Goal: Task Accomplishment & Management: Use online tool/utility

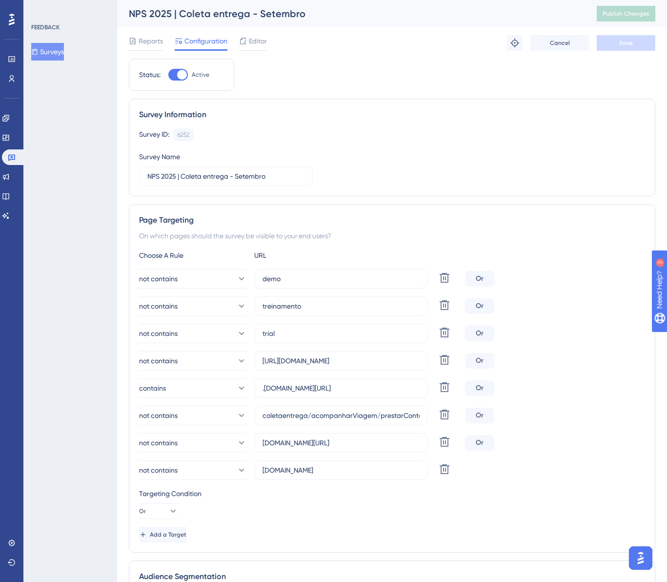
scroll to position [2, 0]
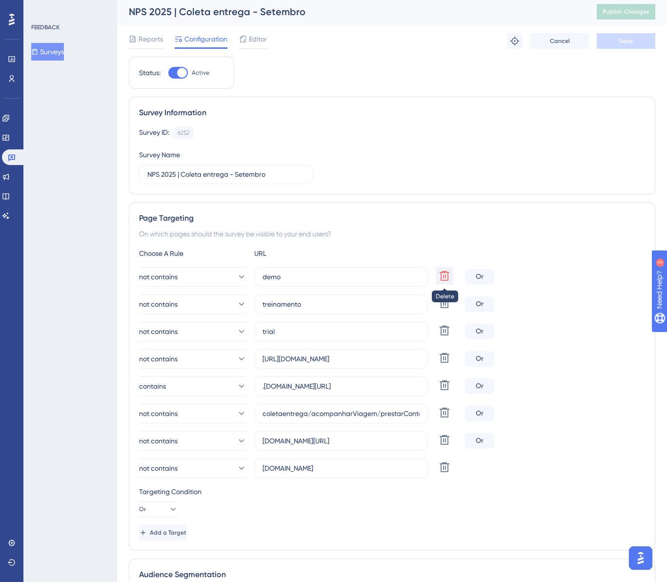
click at [444, 277] on icon at bounding box center [445, 276] width 10 height 10
type input "treinamento"
type input "trial"
type input "[URL][DOMAIN_NAME]"
type input ".[DOMAIN_NAME][URL]"
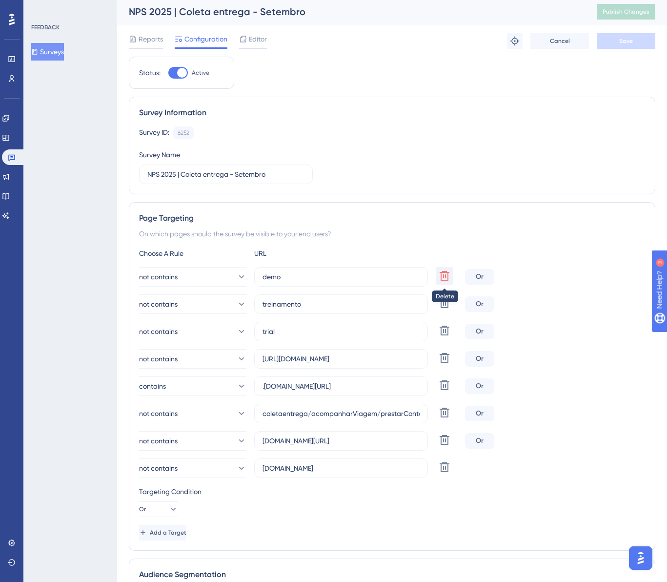
type input "coletaentrega/acompanharViagem/prestarContas/"
type input "[DOMAIN_NAME][URL]"
type input "[DOMAIN_NAME]"
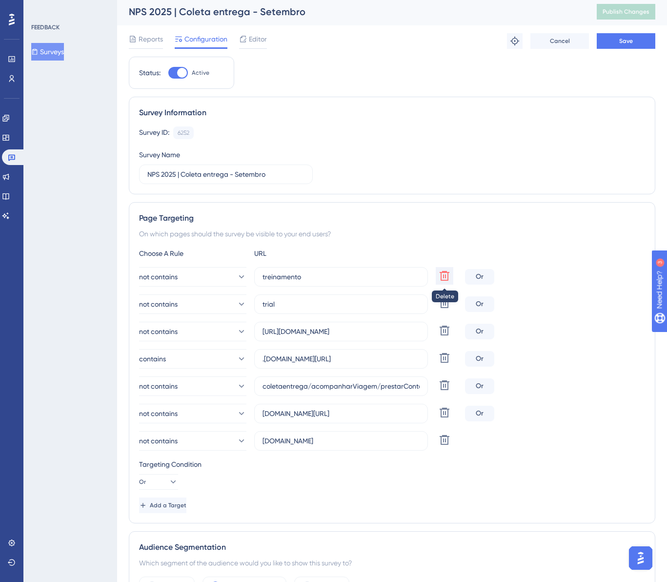
click at [444, 277] on icon at bounding box center [445, 276] width 10 height 10
type input "trial"
type input "[URL][DOMAIN_NAME]"
type input ".[DOMAIN_NAME][URL]"
type input "coletaentrega/acompanharViagem/prestarContas/"
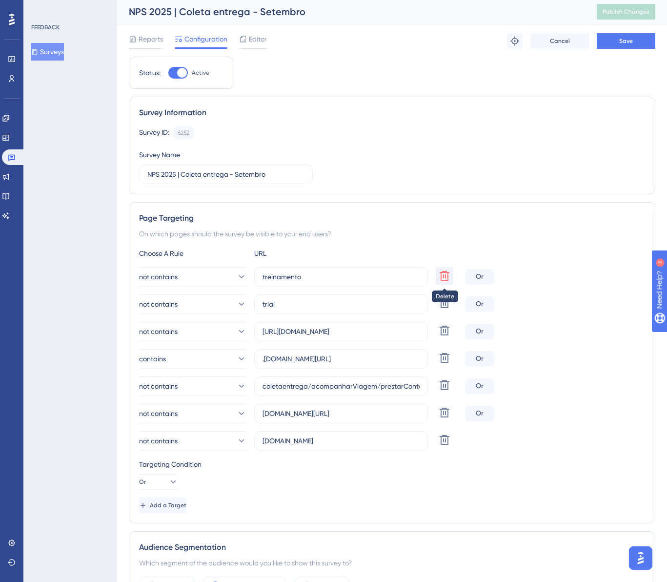
type input "[DOMAIN_NAME][URL]"
type input "[DOMAIN_NAME]"
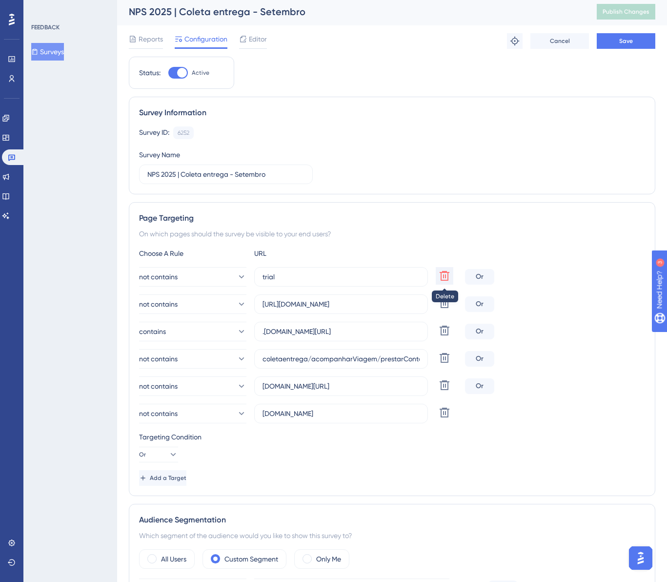
click at [444, 277] on icon at bounding box center [445, 276] width 10 height 10
type input "[URL][DOMAIN_NAME]"
type input ".[DOMAIN_NAME][URL]"
type input "coletaentrega/acompanharViagem/prestarContas/"
type input "[DOMAIN_NAME][URL]"
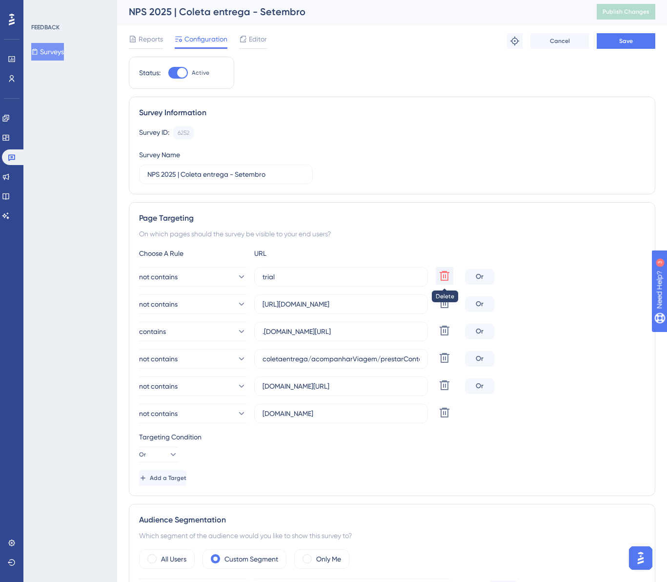
type input "[DOMAIN_NAME]"
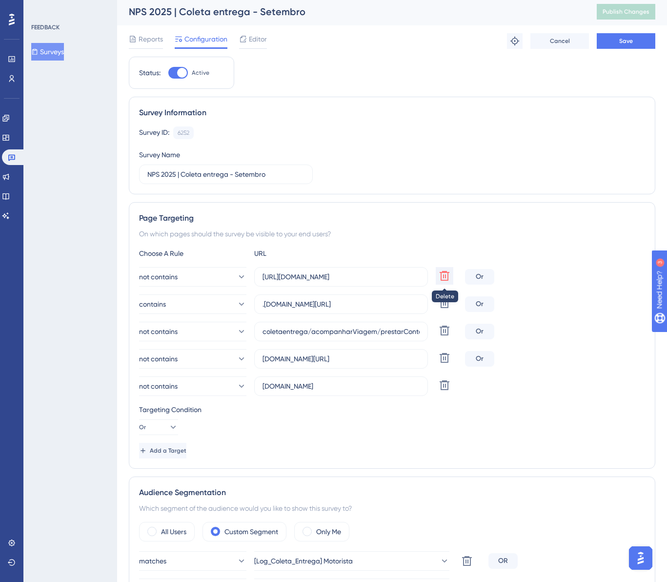
click at [444, 277] on icon at bounding box center [445, 276] width 10 height 10
type input ".[DOMAIN_NAME][URL]"
type input "coletaentrega/acompanharViagem/prestarContas/"
type input "[DOMAIN_NAME][URL]"
type input "[DOMAIN_NAME]"
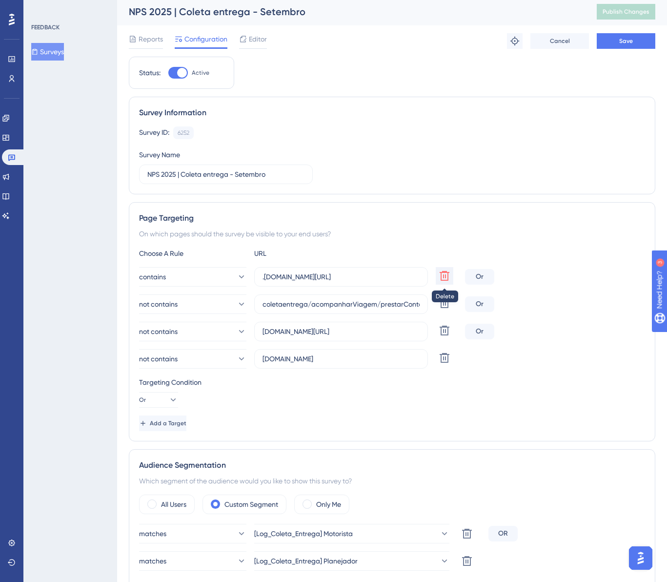
click at [444, 277] on icon at bounding box center [445, 276] width 10 height 10
type input "coletaentrega/acompanharViagem/prestarContas/"
type input "[DOMAIN_NAME][URL]"
type input "[DOMAIN_NAME]"
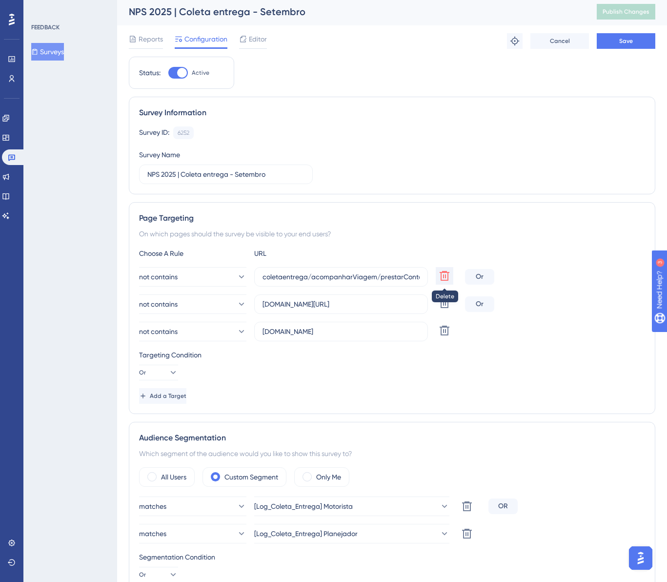
click at [444, 277] on icon at bounding box center [445, 276] width 10 height 10
type input "[DOMAIN_NAME][URL]"
type input "[DOMAIN_NAME]"
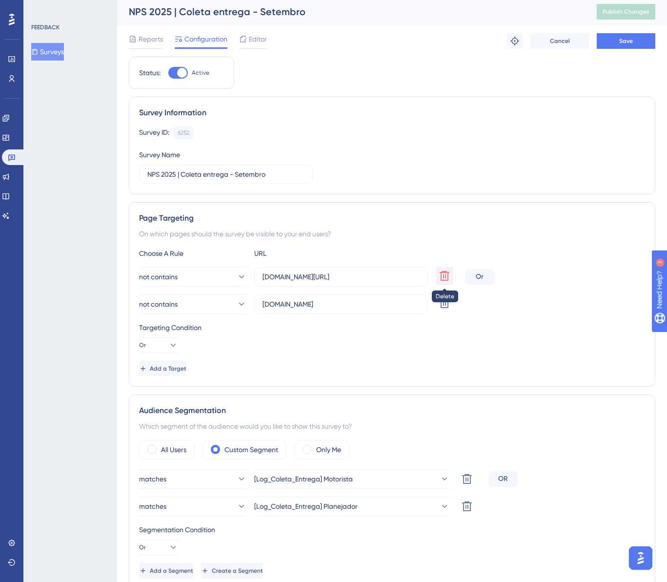
click at [444, 277] on icon at bounding box center [445, 276] width 10 height 10
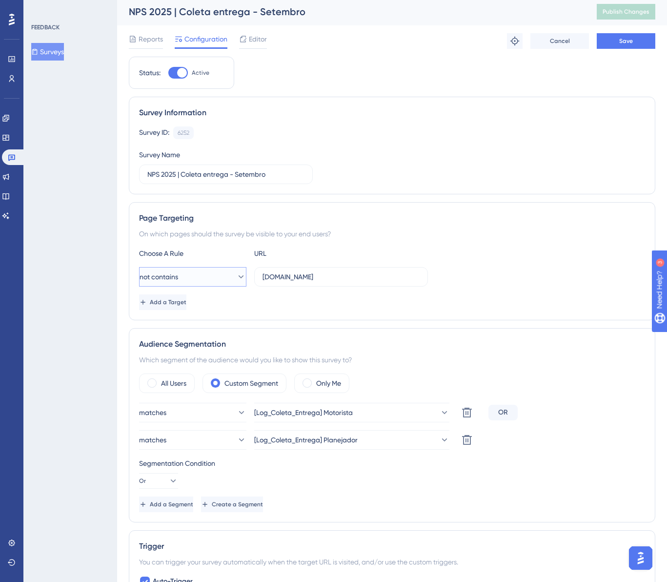
click at [205, 275] on button "not contains" at bounding box center [192, 277] width 107 height 20
click at [179, 352] on div "contains contains" at bounding box center [192, 346] width 79 height 20
click at [314, 272] on input "[DOMAIN_NAME]" at bounding box center [341, 276] width 157 height 11
click at [313, 273] on input "[DOMAIN_NAME]" at bounding box center [341, 276] width 157 height 11
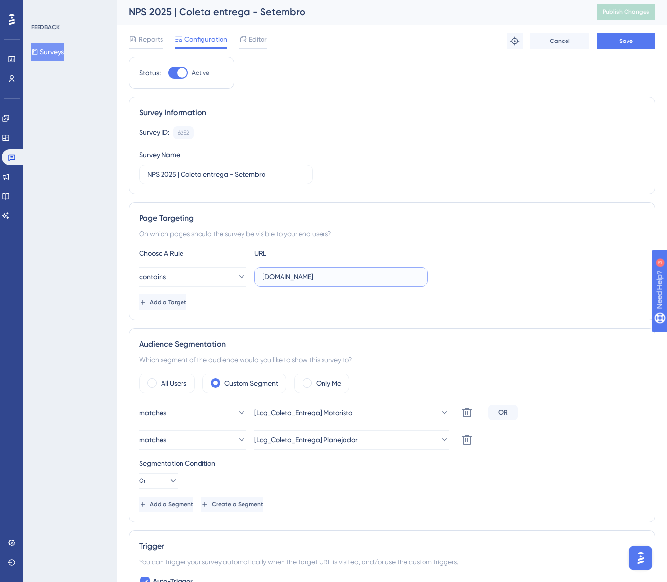
click at [313, 273] on input "[DOMAIN_NAME]" at bounding box center [341, 276] width 157 height 11
paste input ".[DOMAIN_NAME][URL]"
type input ".[DOMAIN_NAME][URL]"
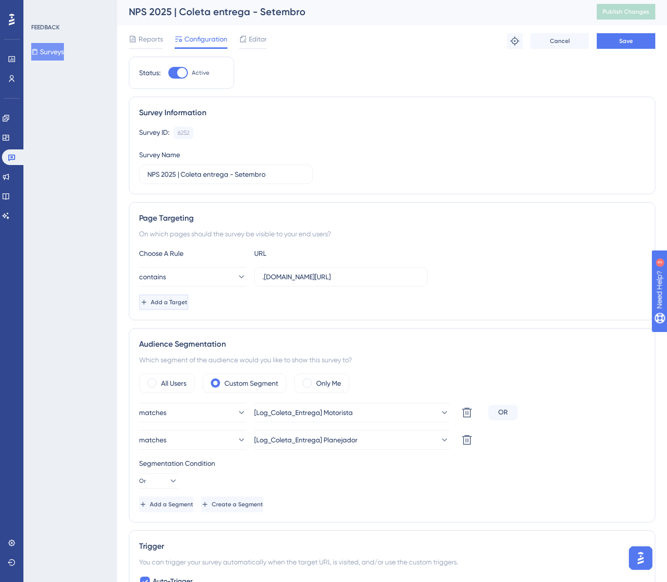
scroll to position [0, 0]
click at [186, 304] on span "Add a Target" at bounding box center [169, 302] width 37 height 8
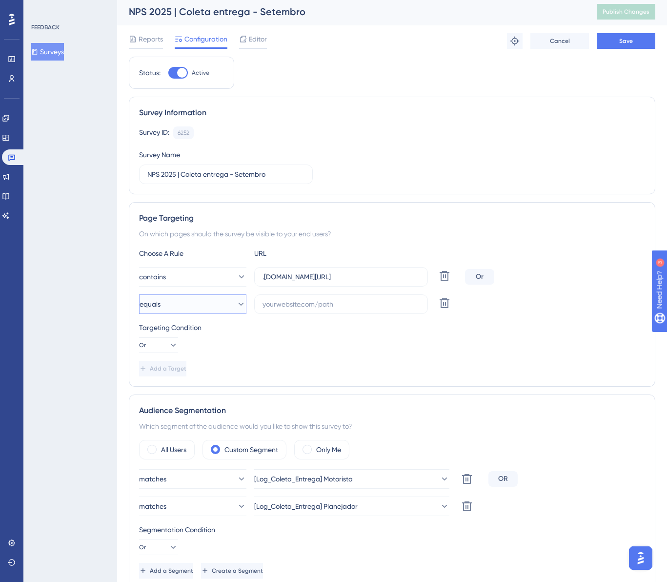
click at [186, 304] on button "equals" at bounding box center [192, 304] width 107 height 20
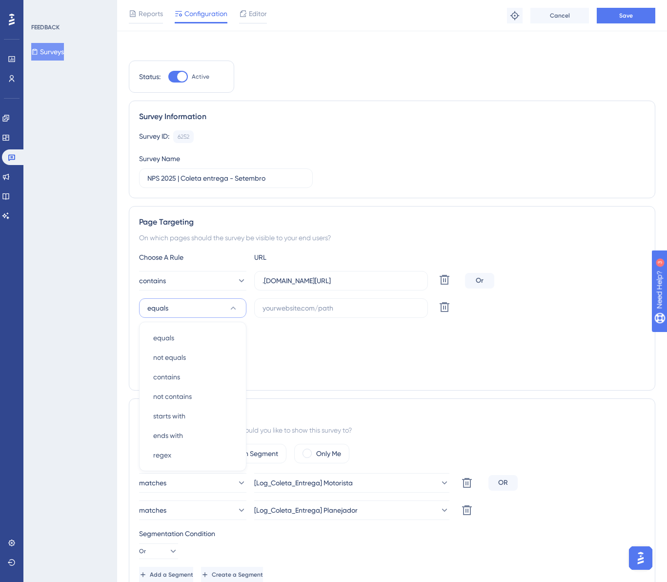
scroll to position [103, 0]
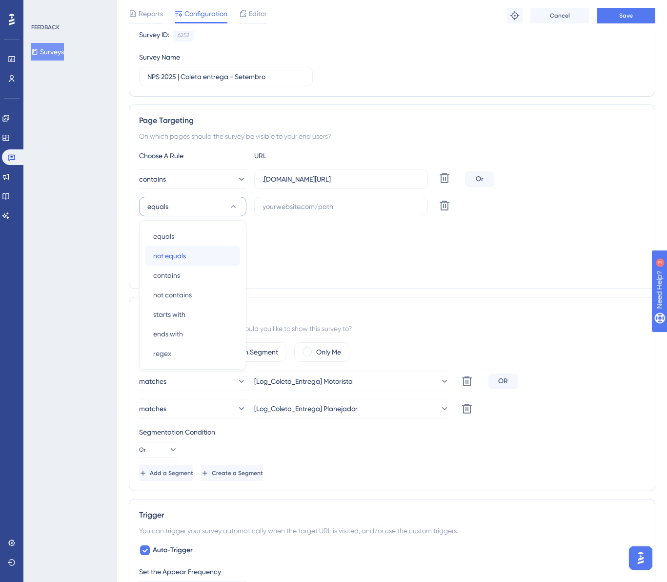
click at [179, 260] on span "not equals" at bounding box center [169, 256] width 33 height 12
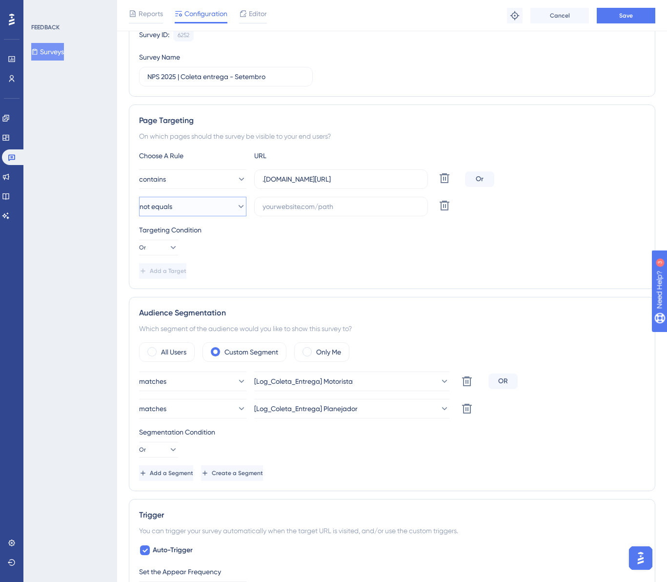
click at [170, 202] on span "not equals" at bounding box center [156, 207] width 33 height 12
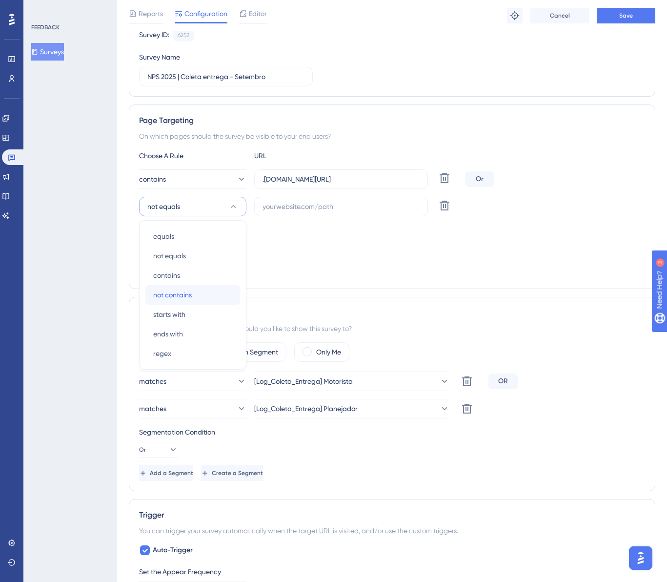
click at [181, 297] on span "not contains" at bounding box center [172, 295] width 39 height 12
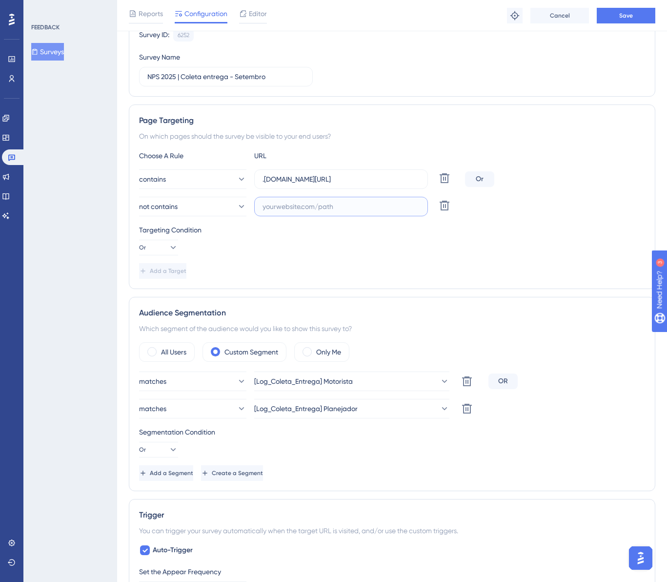
click at [282, 206] on input "text" at bounding box center [341, 206] width 157 height 11
paste input "treinamento"
type input "treinamento"
click at [168, 267] on span "Add a Target" at bounding box center [169, 271] width 37 height 8
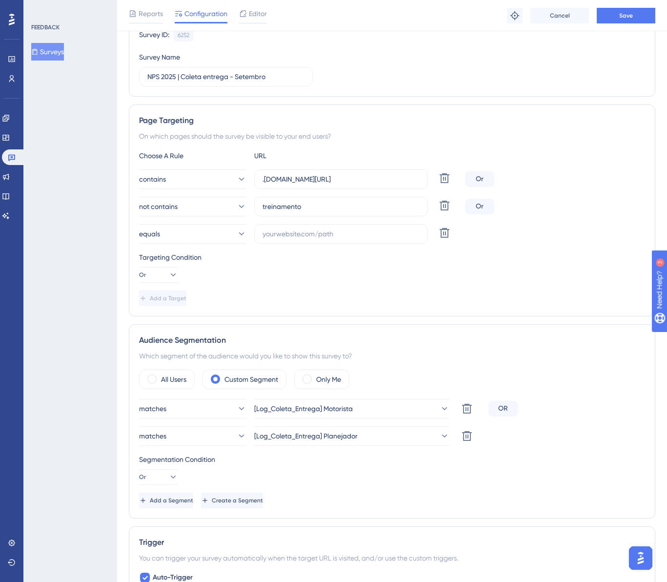
click at [487, 181] on div "Or" at bounding box center [479, 179] width 29 height 16
click at [443, 183] on icon at bounding box center [445, 178] width 10 height 10
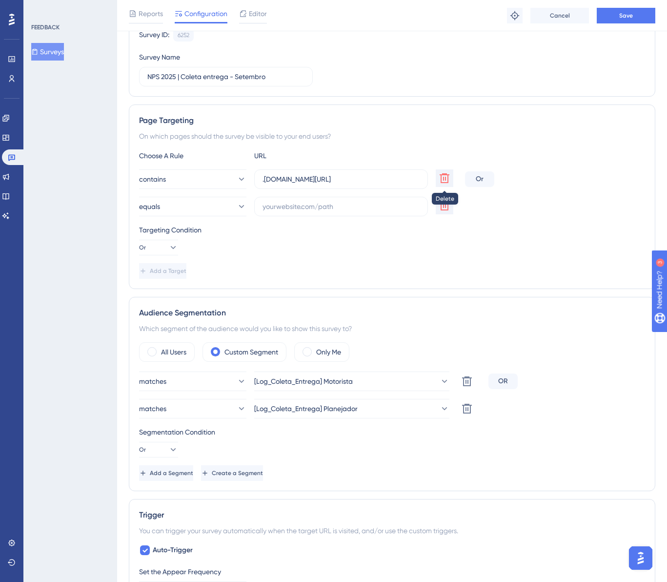
click at [444, 183] on icon at bounding box center [445, 178] width 12 height 12
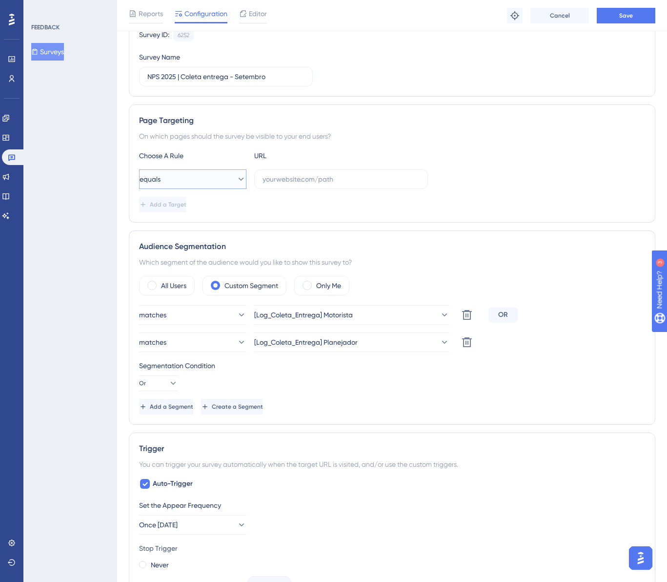
click at [176, 180] on button "equals" at bounding box center [192, 179] width 107 height 20
click at [173, 247] on span "contains" at bounding box center [166, 248] width 27 height 12
click at [279, 178] on input "text" at bounding box center [341, 179] width 157 height 11
paste input ".[DOMAIN_NAME][URL]"
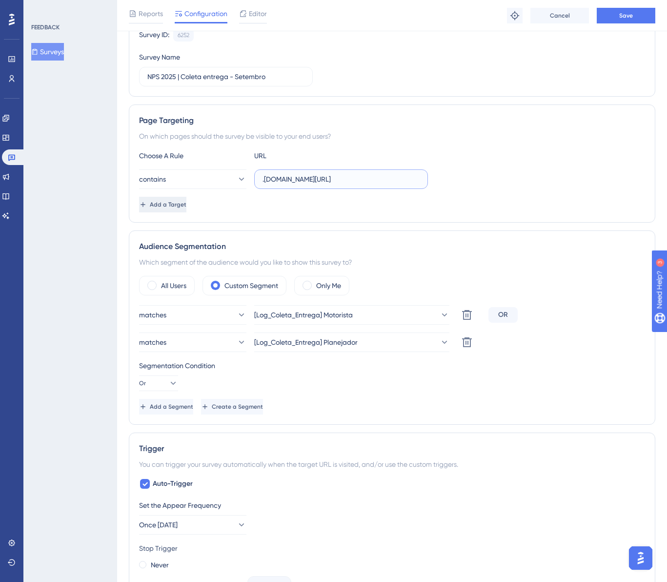
type input ".[DOMAIN_NAME][URL]"
click at [187, 203] on span "Add a Target" at bounding box center [169, 205] width 37 height 8
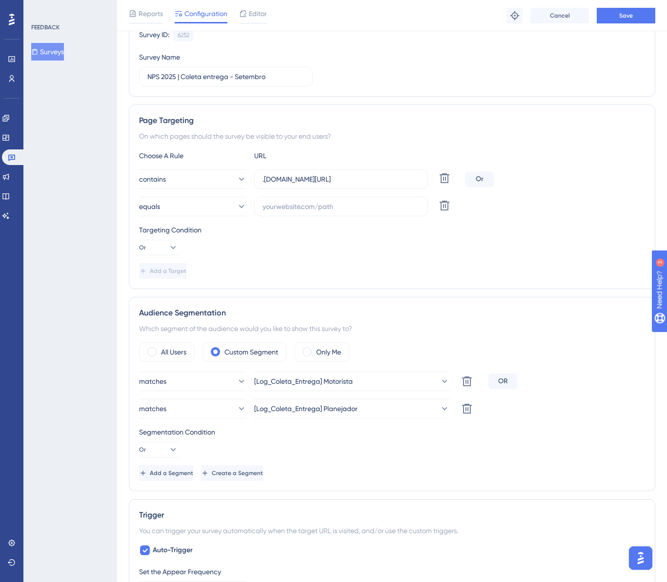
click at [477, 179] on div "Or" at bounding box center [479, 179] width 29 height 16
click at [157, 242] on button "Or" at bounding box center [158, 248] width 39 height 16
click at [165, 279] on div "And And" at bounding box center [158, 276] width 19 height 20
click at [161, 203] on span "equals" at bounding box center [150, 207] width 21 height 12
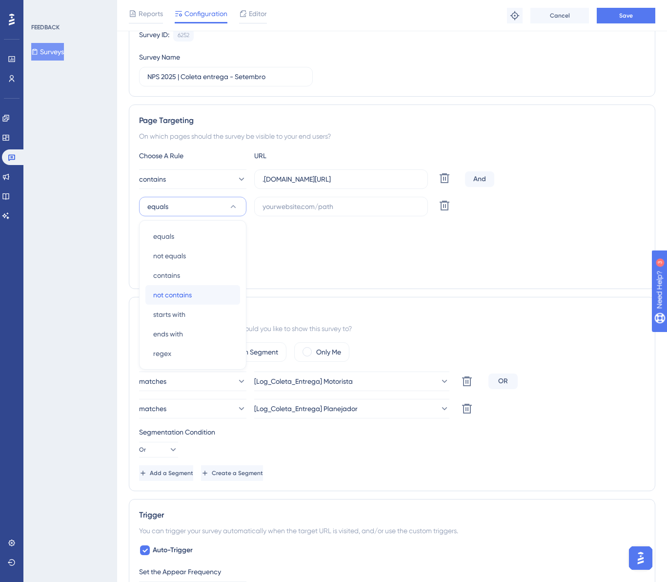
click at [191, 300] on span "not contains" at bounding box center [172, 295] width 39 height 12
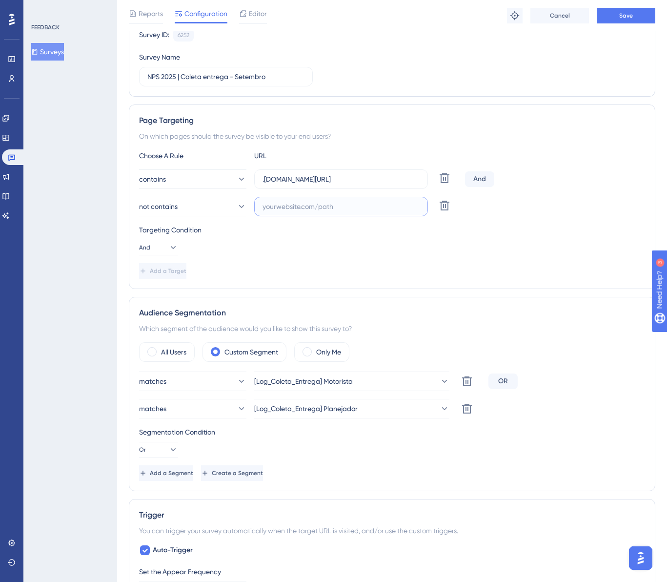
click at [280, 203] on input "text" at bounding box center [341, 206] width 157 height 11
paste input "treinamento"
type input "treinamento"
click at [185, 271] on span "Add a Target" at bounding box center [169, 271] width 37 height 8
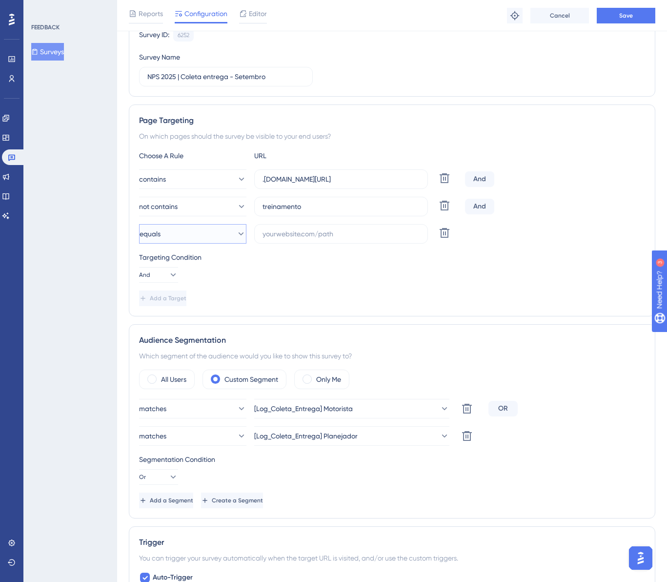
click at [216, 236] on button "equals" at bounding box center [192, 234] width 107 height 20
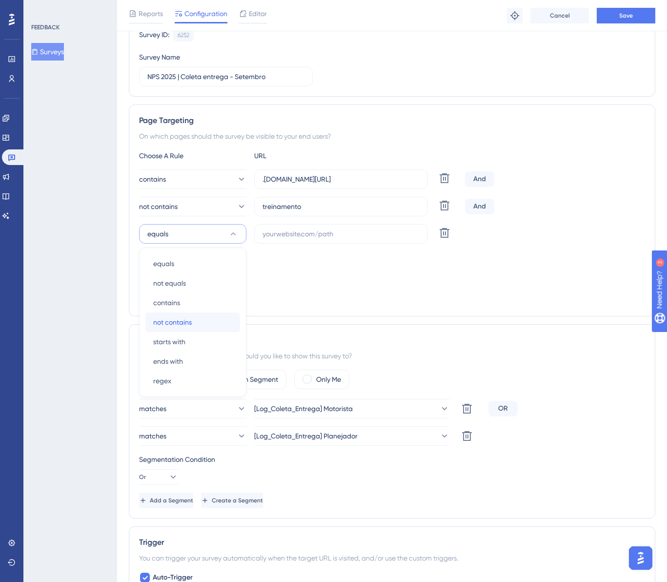
click at [193, 325] on div "not contains not contains" at bounding box center [192, 322] width 79 height 20
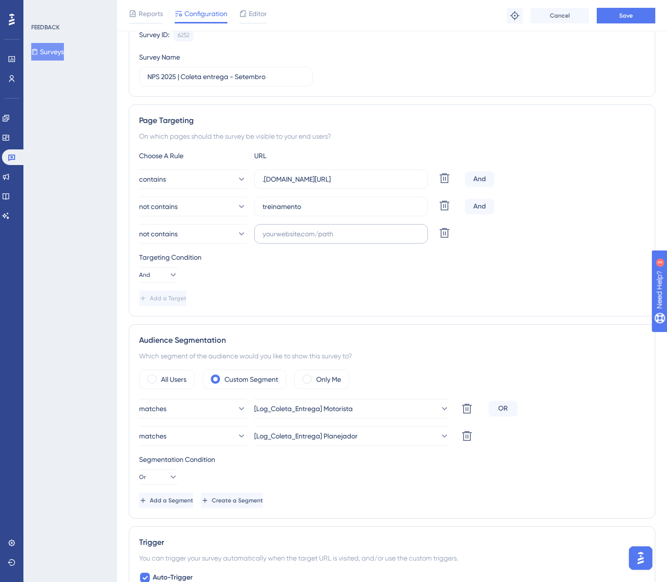
click at [283, 227] on label at bounding box center [341, 234] width 174 height 20
click at [283, 228] on input "text" at bounding box center [341, 233] width 157 height 11
paste input "trial"
type input "trial"
click at [183, 300] on span "Add a Target" at bounding box center [168, 298] width 37 height 8
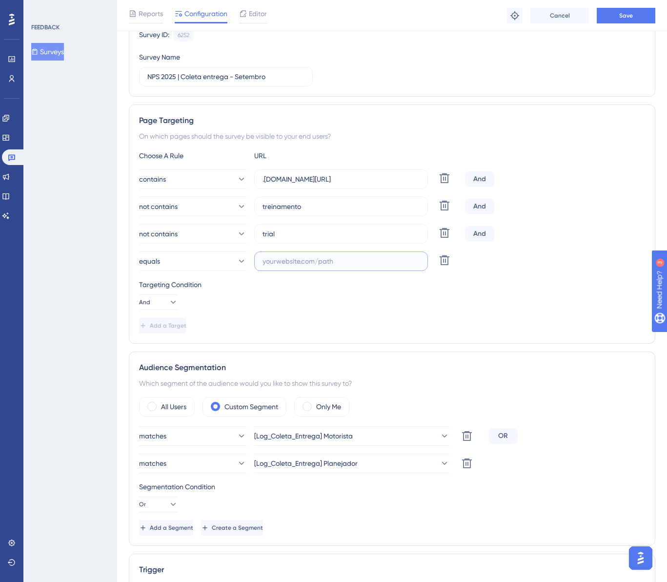
click at [307, 263] on input "text" at bounding box center [341, 261] width 157 height 11
paste input "[URL][DOMAIN_NAME]"
type input "[URL][DOMAIN_NAME]"
click at [165, 328] on button "Add a Target" at bounding box center [163, 326] width 49 height 16
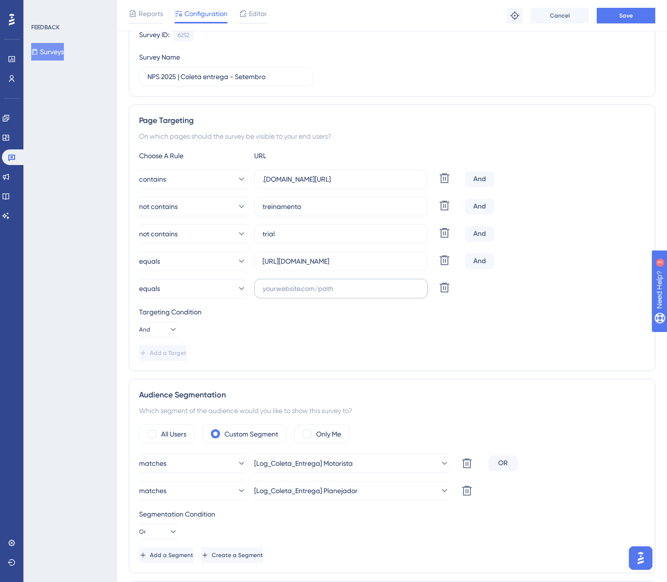
click at [305, 283] on label at bounding box center [341, 289] width 174 height 20
click at [305, 283] on input "text" at bounding box center [341, 288] width 157 height 11
paste input "coletaentrega/acompanharViagem/prestarContas/"
type input "coletaentrega/acompanharViagem/prestarContas/"
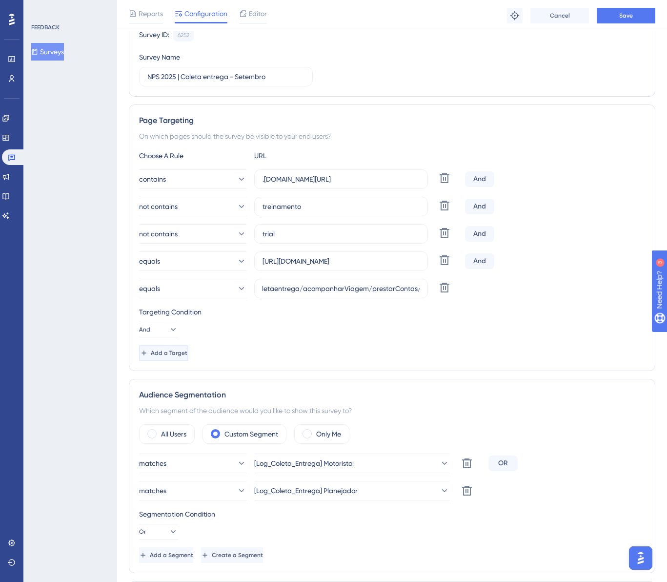
scroll to position [0, 0]
click at [167, 351] on span "Add a Target" at bounding box center [169, 353] width 37 height 8
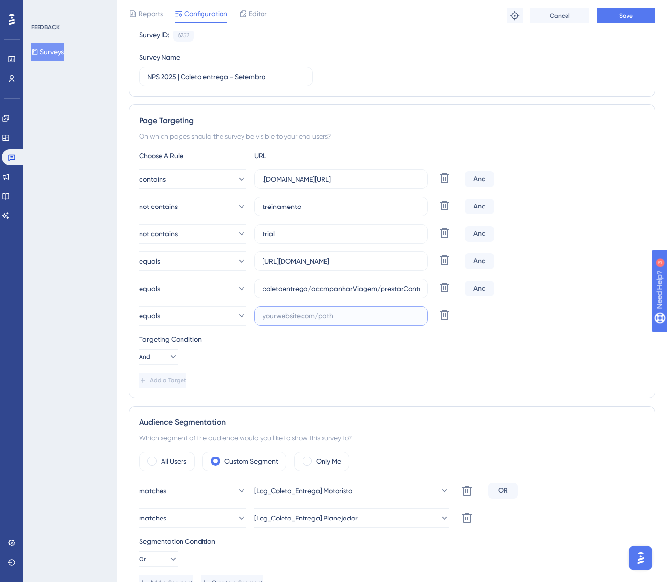
click at [288, 315] on input "text" at bounding box center [341, 315] width 157 height 11
paste input "demo"
type input "demo"
click at [187, 379] on span "Add a Target" at bounding box center [169, 380] width 37 height 8
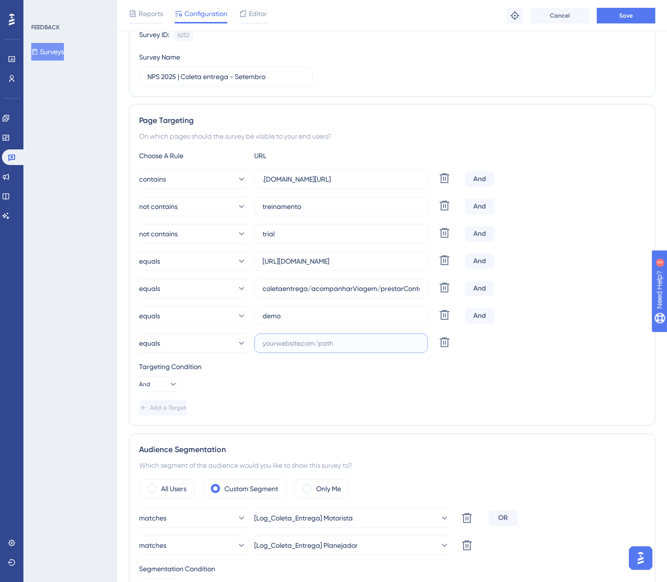
click at [322, 339] on input "text" at bounding box center [341, 343] width 157 height 11
paste input "[DOMAIN_NAME][URL]"
type input "[DOMAIN_NAME][URL]"
click at [187, 407] on span "Add a Target" at bounding box center [169, 408] width 37 height 8
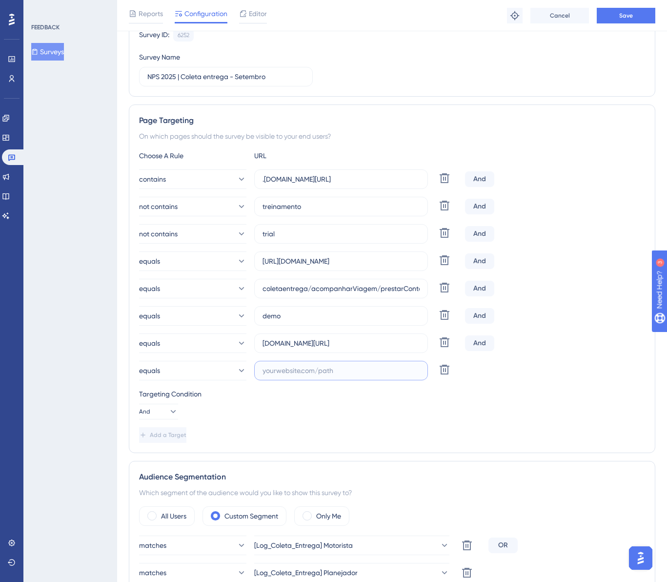
click at [283, 366] on input "text" at bounding box center [341, 370] width 157 height 11
paste input "[DOMAIN_NAME]"
type input "[DOMAIN_NAME]"
click at [183, 267] on button "equals" at bounding box center [192, 261] width 107 height 20
click at [178, 348] on span "not contains" at bounding box center [172, 350] width 39 height 12
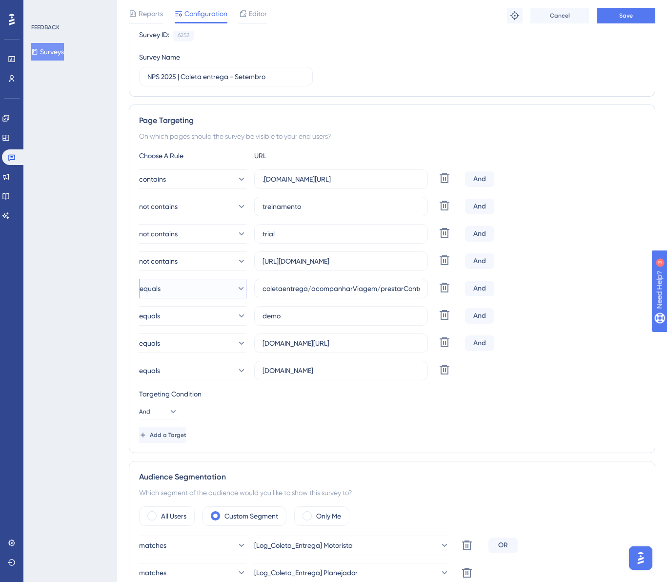
click at [187, 291] on button "equals" at bounding box center [192, 289] width 107 height 20
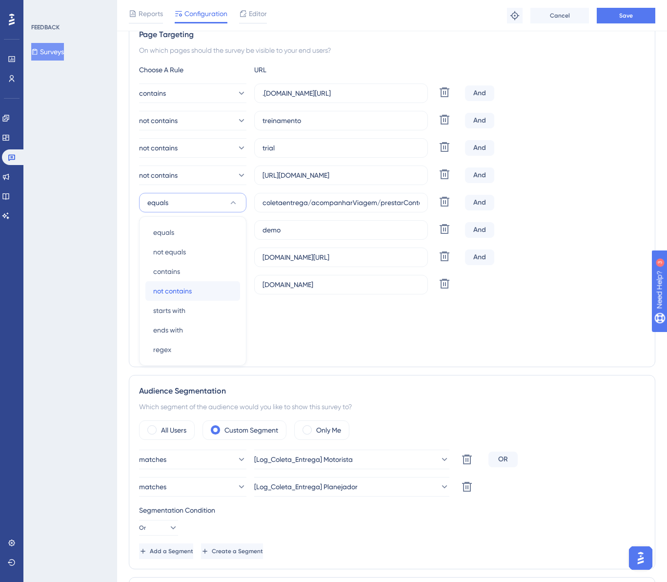
click at [182, 288] on span "not contains" at bounding box center [172, 291] width 39 height 12
click at [179, 233] on button "equals" at bounding box center [192, 230] width 107 height 20
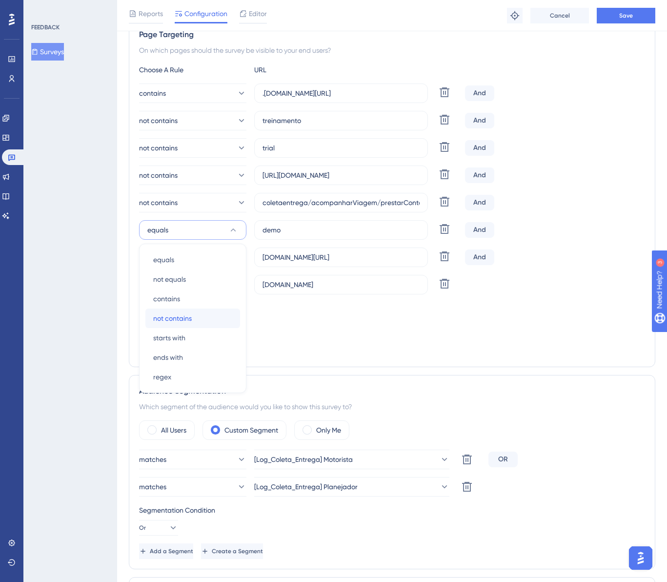
click at [187, 317] on span "not contains" at bounding box center [172, 318] width 39 height 12
click at [185, 257] on button "equals" at bounding box center [192, 257] width 107 height 20
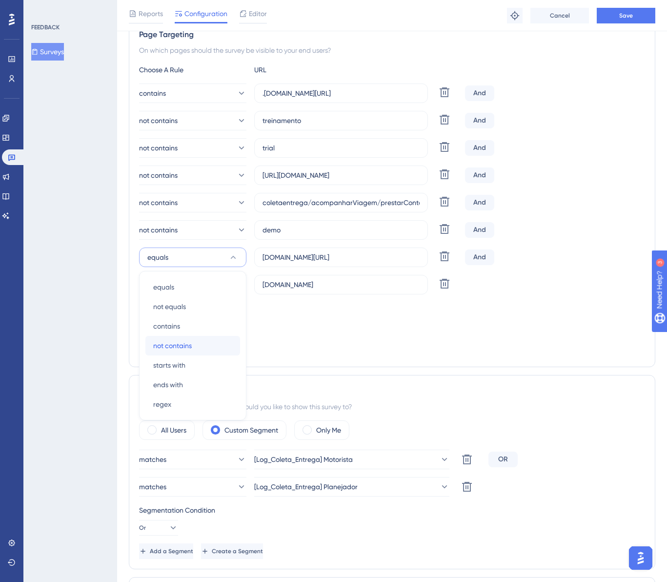
click at [186, 349] on span "not contains" at bounding box center [172, 346] width 39 height 12
click at [185, 283] on button "equals" at bounding box center [192, 285] width 107 height 20
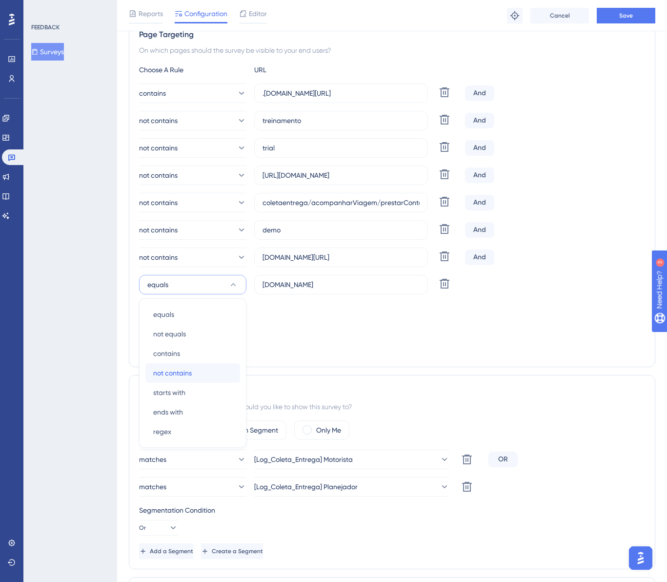
click at [187, 373] on span "not contains" at bounding box center [172, 373] width 39 height 12
click at [306, 331] on div "Targeting Condition And" at bounding box center [392, 317] width 506 height 31
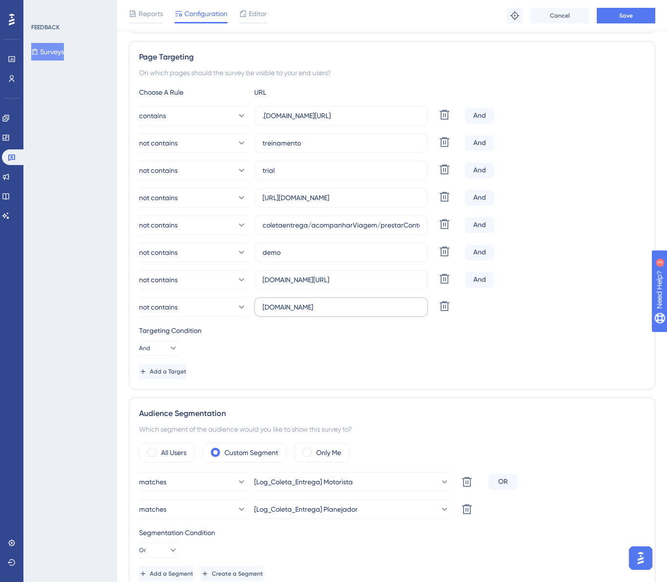
scroll to position [142, 0]
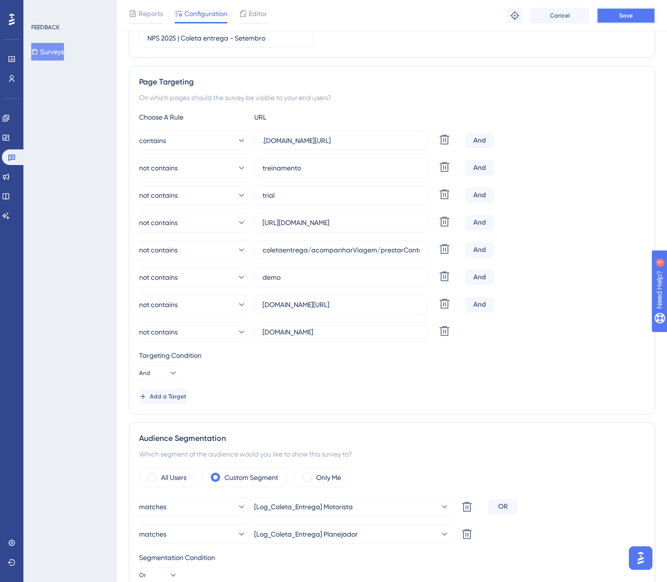
click at [620, 18] on span "Save" at bounding box center [626, 16] width 14 height 8
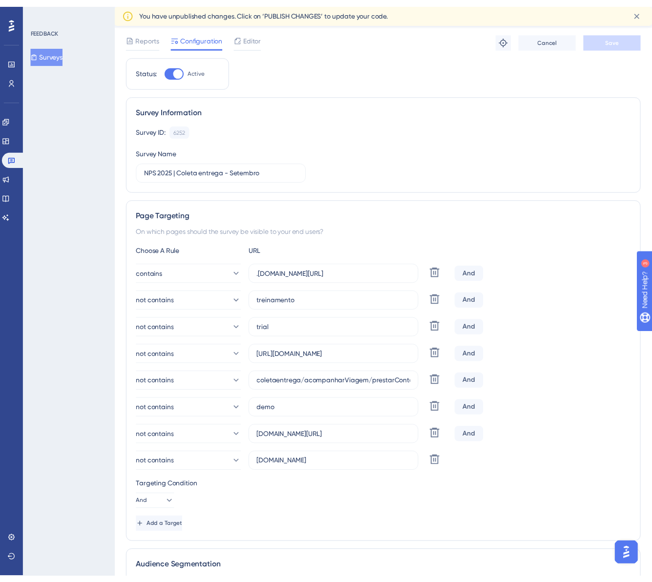
scroll to position [0, 0]
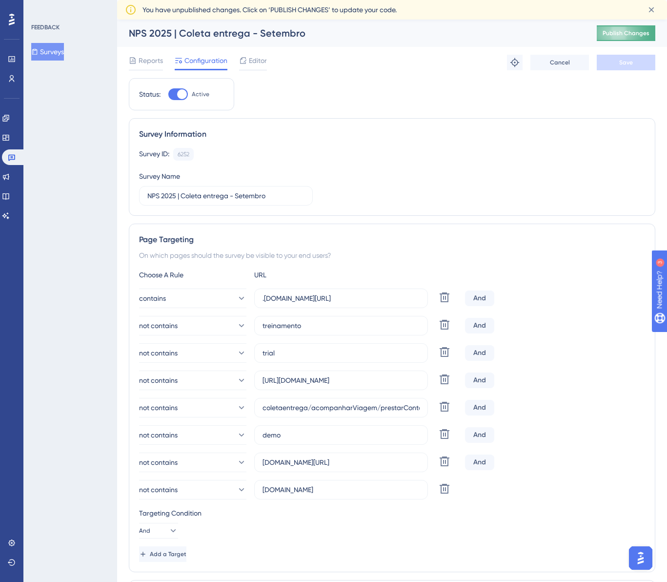
click at [620, 33] on span "Publish Changes" at bounding box center [626, 33] width 47 height 8
